Goal: Information Seeking & Learning: Learn about a topic

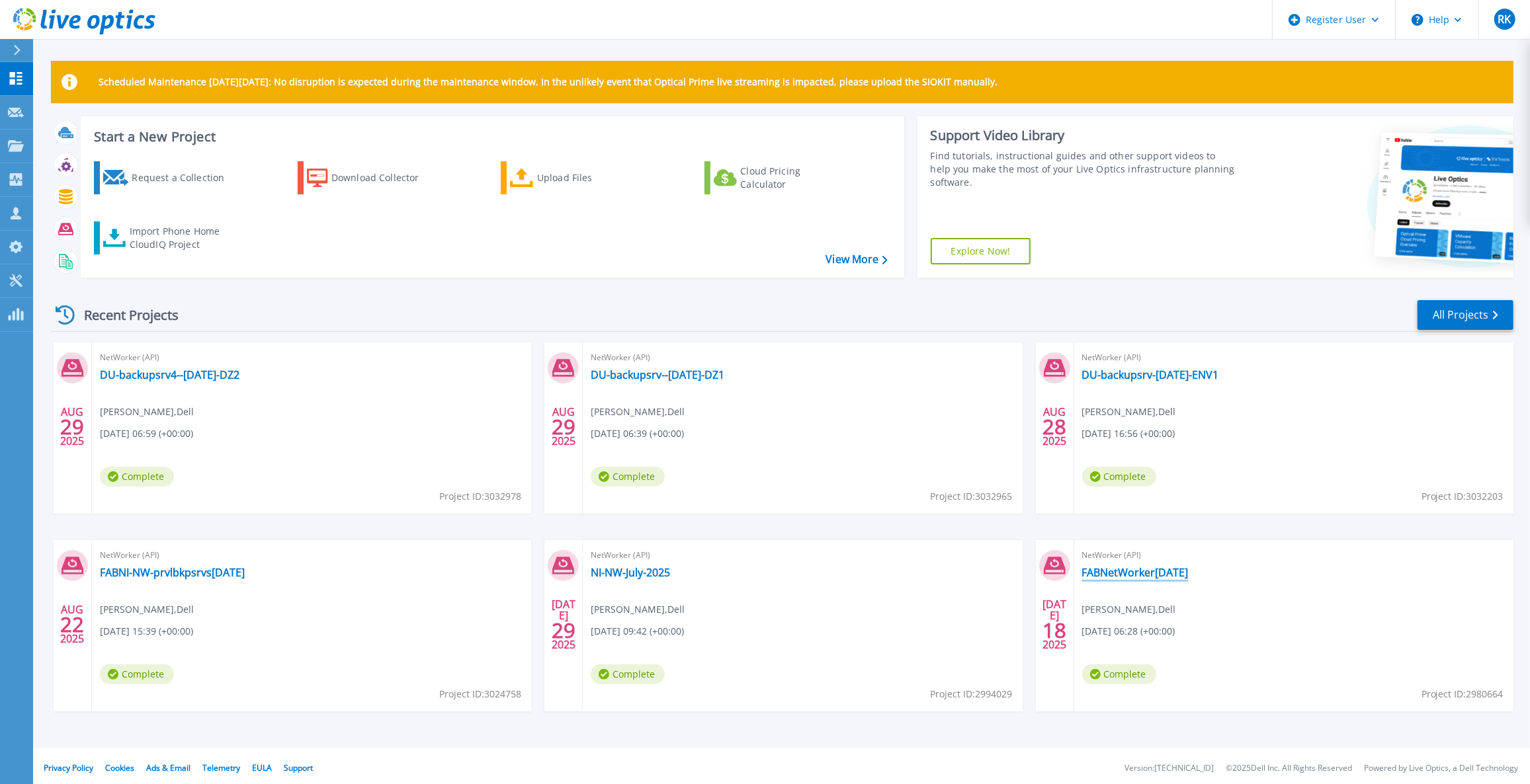
click at [1139, 576] on link "FABNetWorker[DATE]" at bounding box center [1135, 572] width 106 height 13
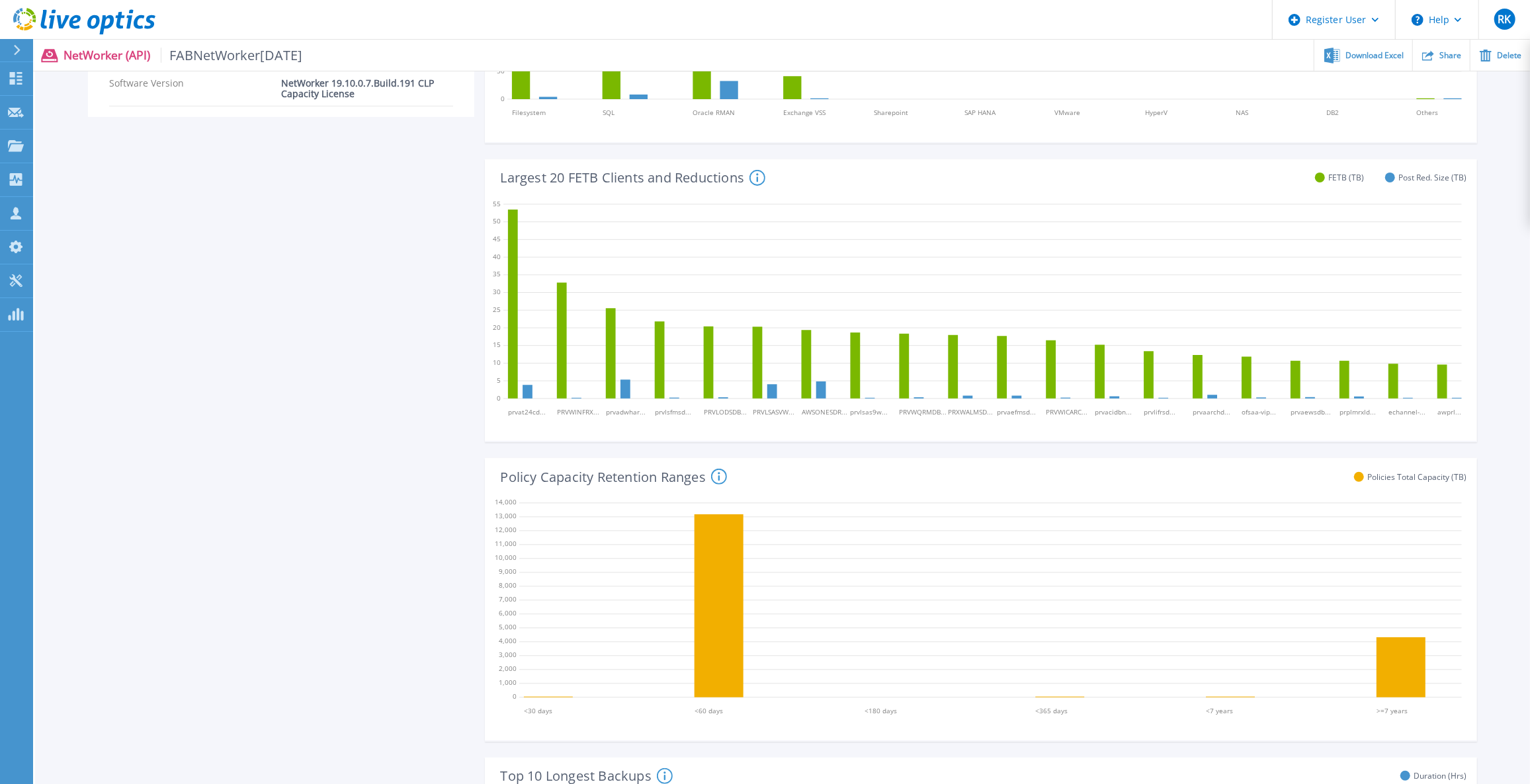
scroll to position [421, 0]
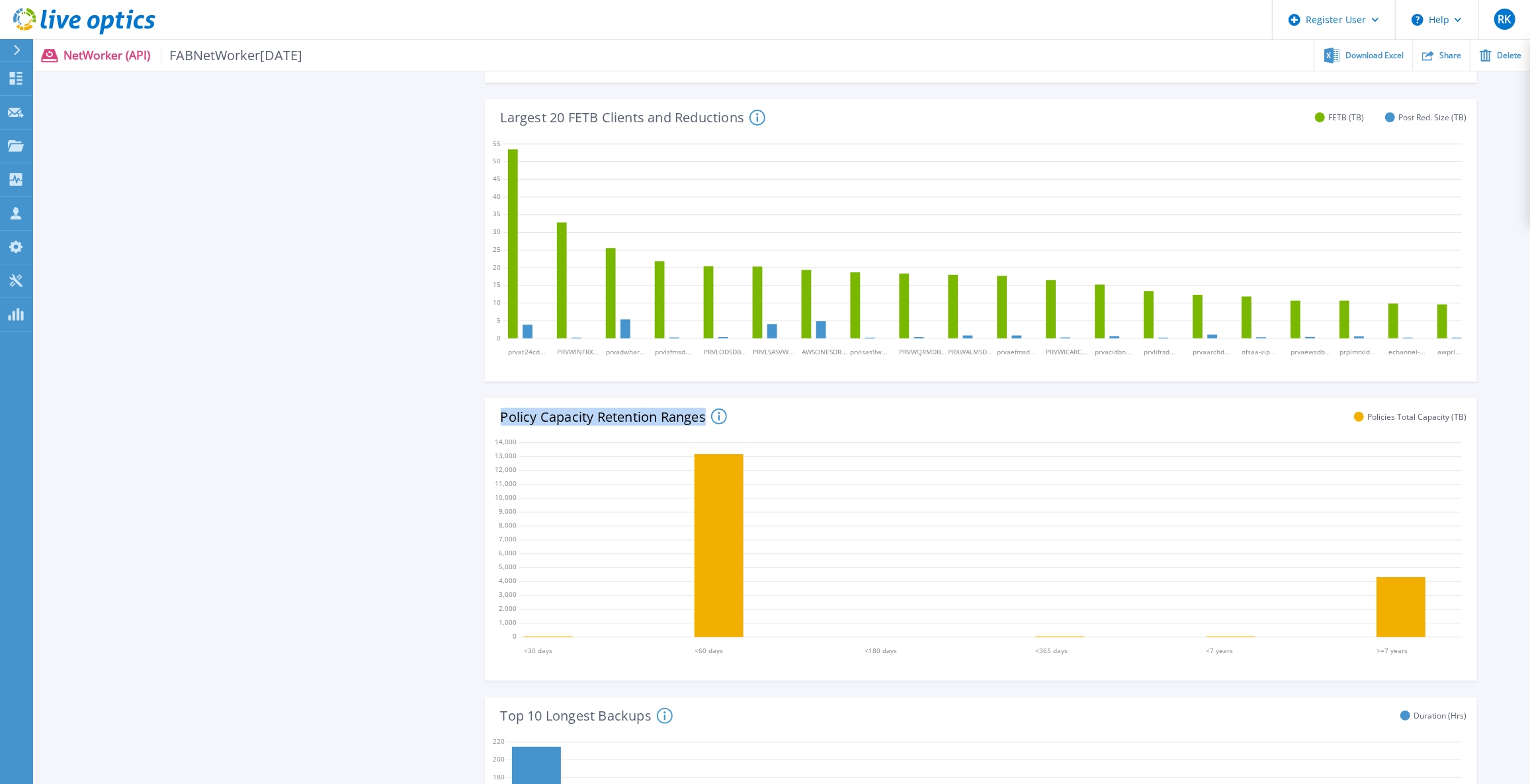
drag, startPoint x: 497, startPoint y: 414, endPoint x: 705, endPoint y: 416, distance: 208.0
click at [705, 416] on div "Policy Capacity Retention Ranges This Graph gives the Total contributed capacit…" at bounding box center [975, 415] width 981 height 34
copy h4 "Policy Capacity Retention Ranges"
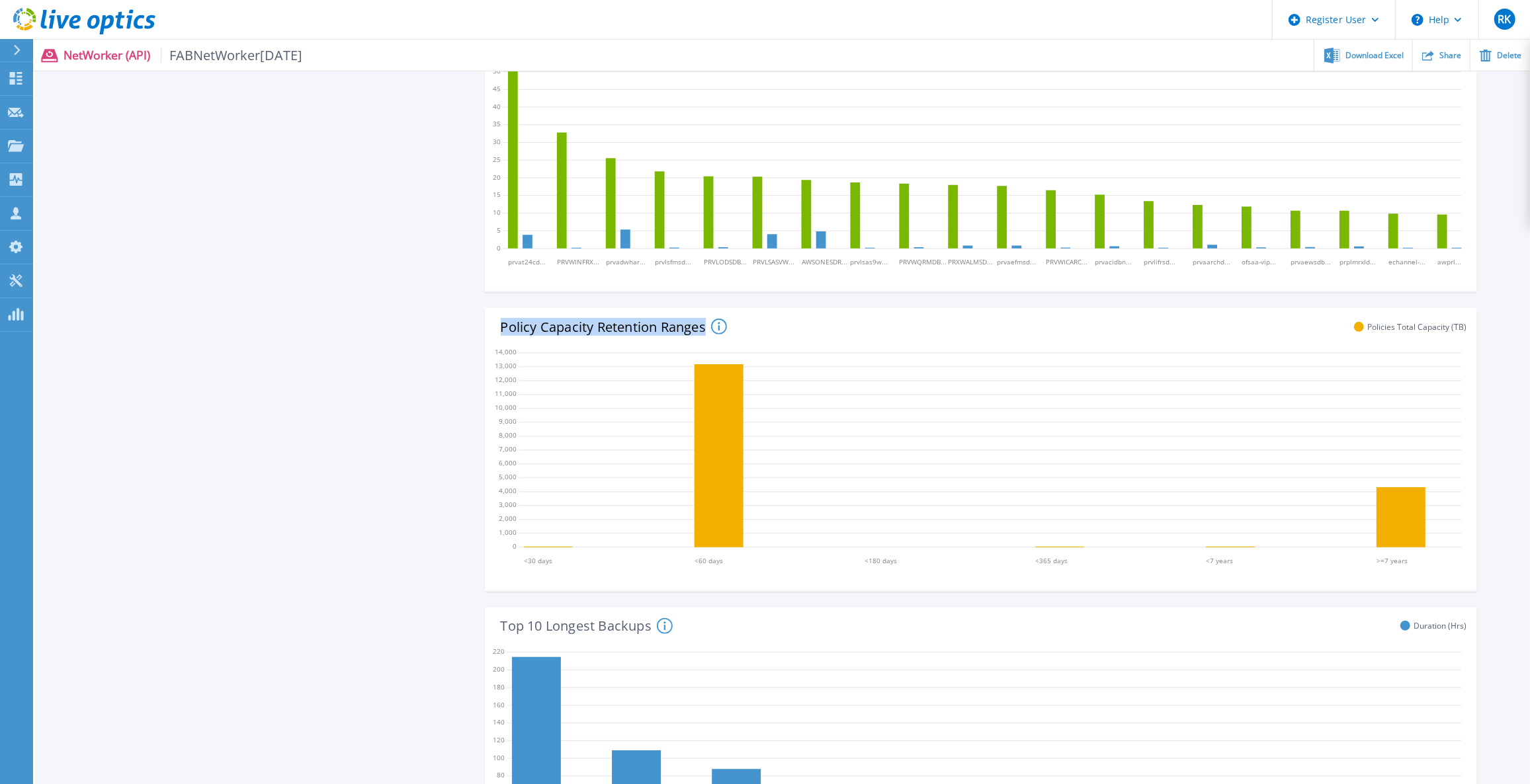
scroll to position [661, 0]
